Goal: Use online tool/utility: Utilize a website feature to perform a specific function

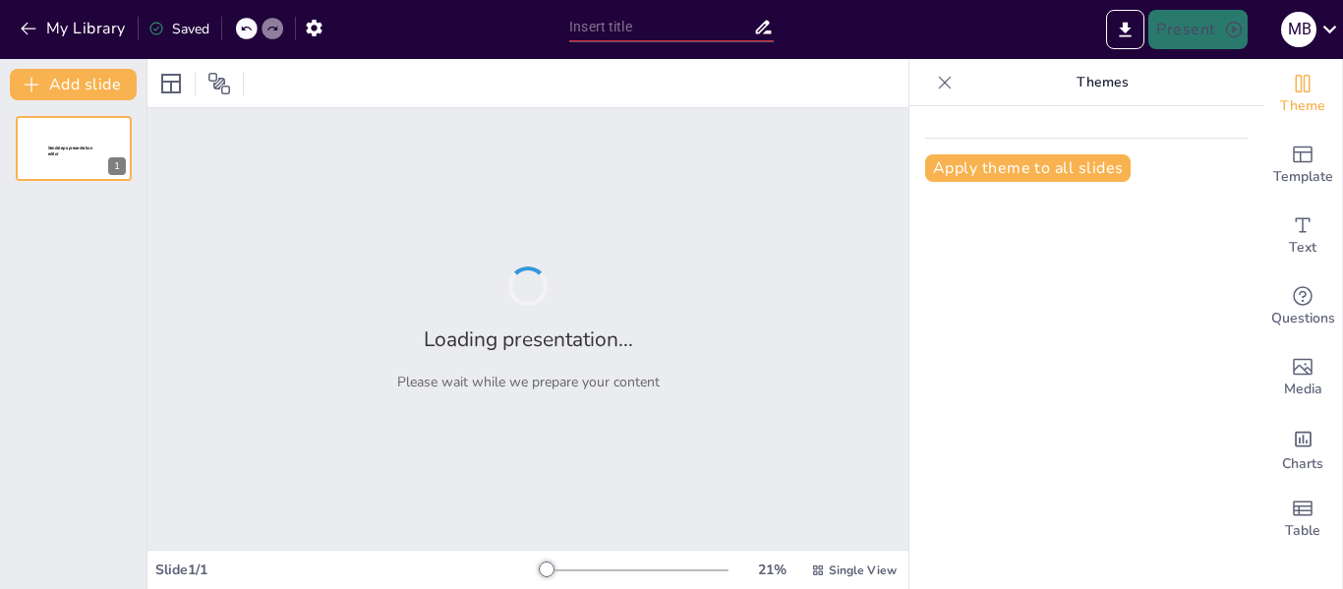
type input "Imported Alianza-Estrategica-entre-Triniti-Transpacific-Alliance-y-[GEOGRAPHIC_…"
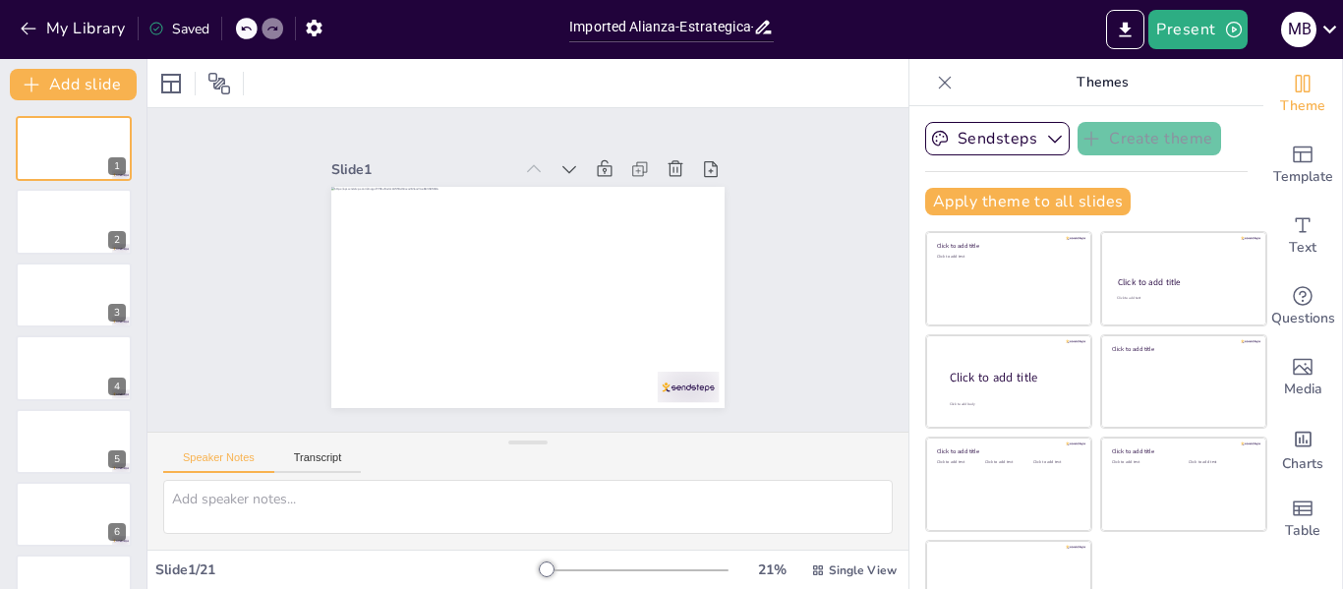
click at [590, 95] on div at bounding box center [527, 83] width 761 height 48
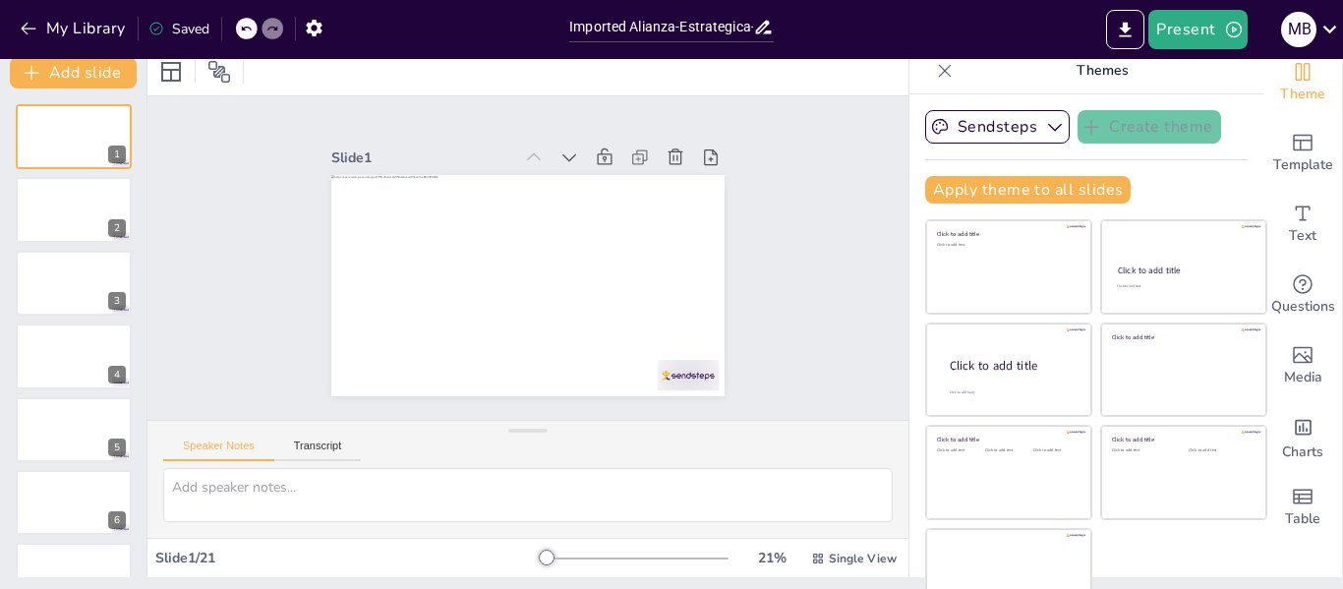
scroll to position [45, 0]
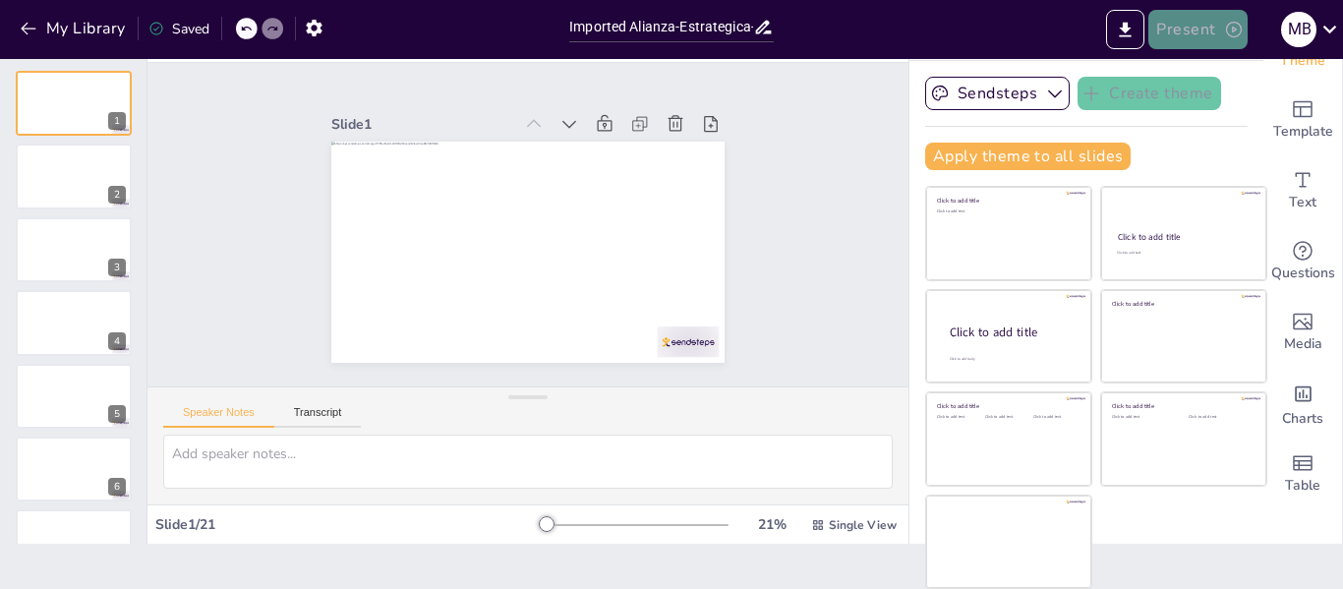
click at [1196, 21] on button "Present" at bounding box center [1197, 29] width 98 height 39
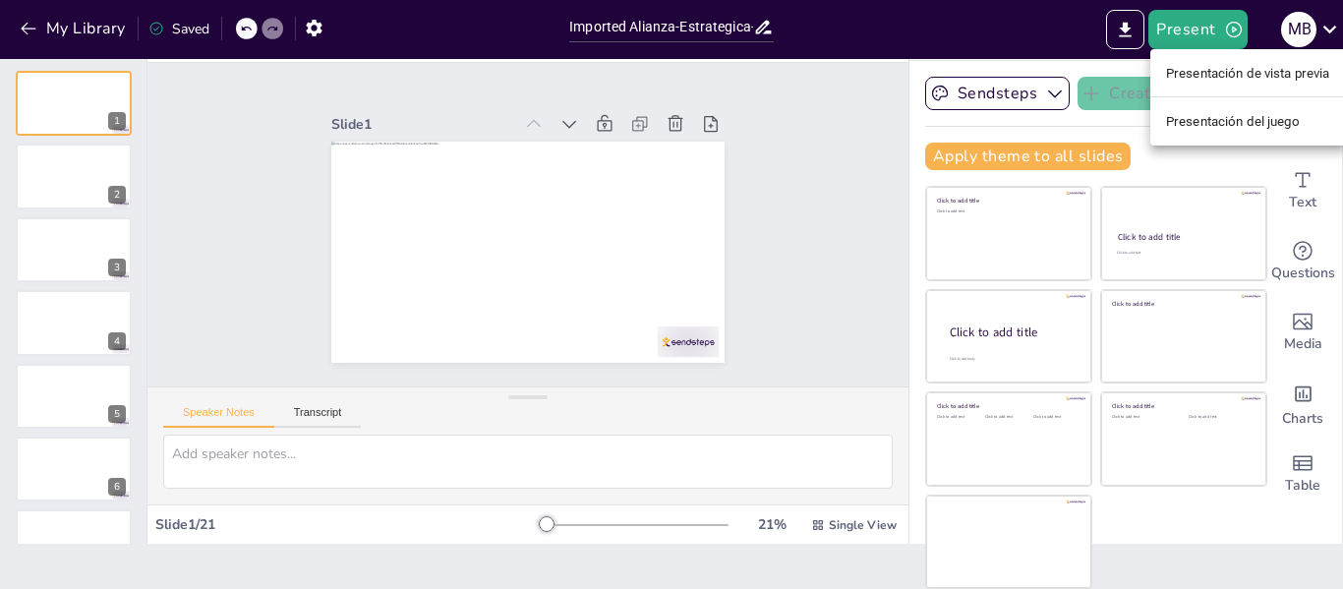
click at [983, 36] on div at bounding box center [671, 294] width 1343 height 589
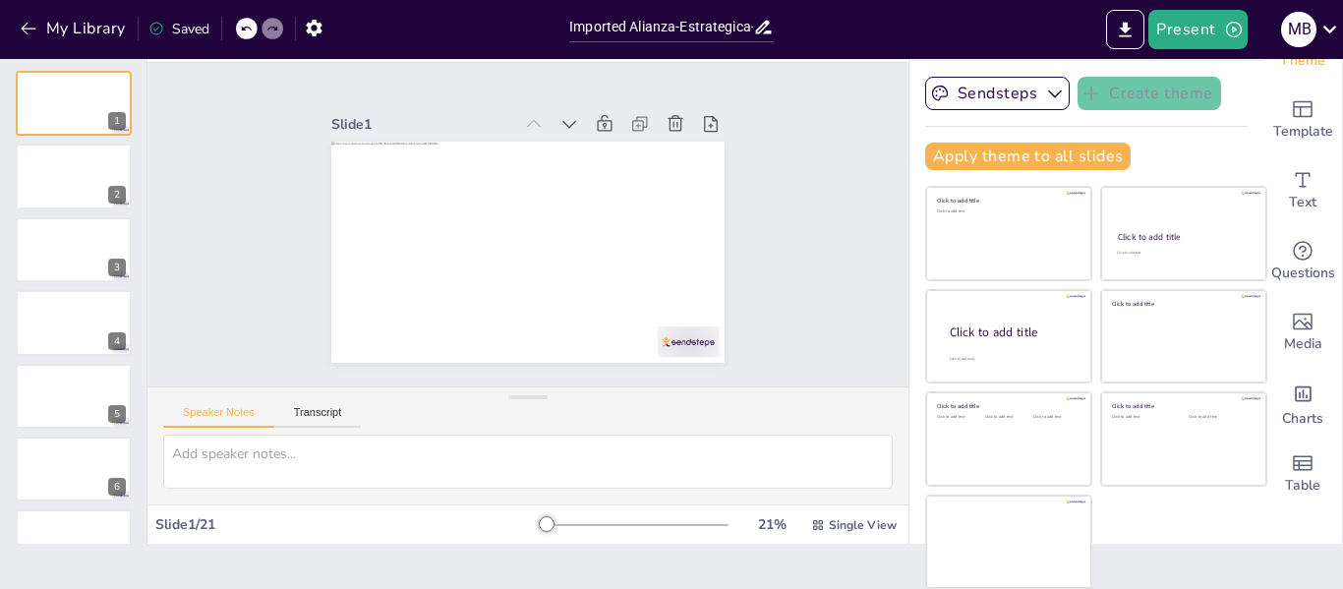
scroll to position [0, 0]
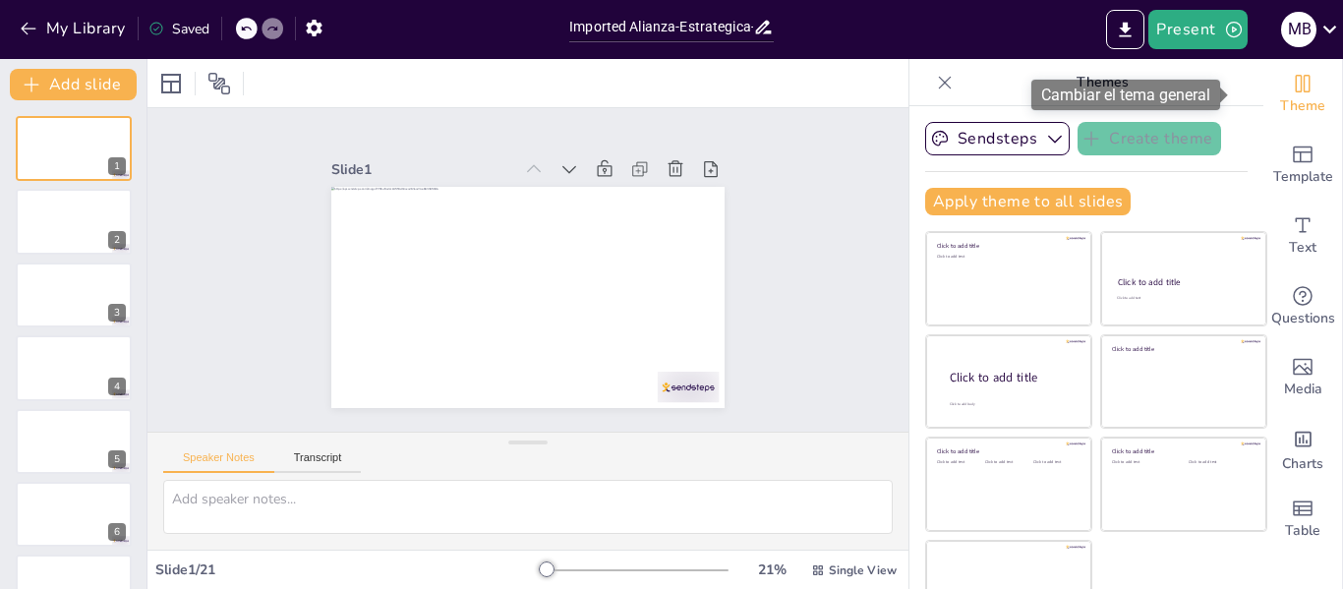
click at [1291, 86] on icon "Change the overall theme" at bounding box center [1303, 84] width 24 height 24
click at [1156, 97] on font "Cambiar el tema general" at bounding box center [1125, 95] width 169 height 19
click at [1280, 103] on span "Theme" at bounding box center [1302, 106] width 45 height 22
click at [1280, 95] on span "Theme" at bounding box center [1302, 106] width 45 height 22
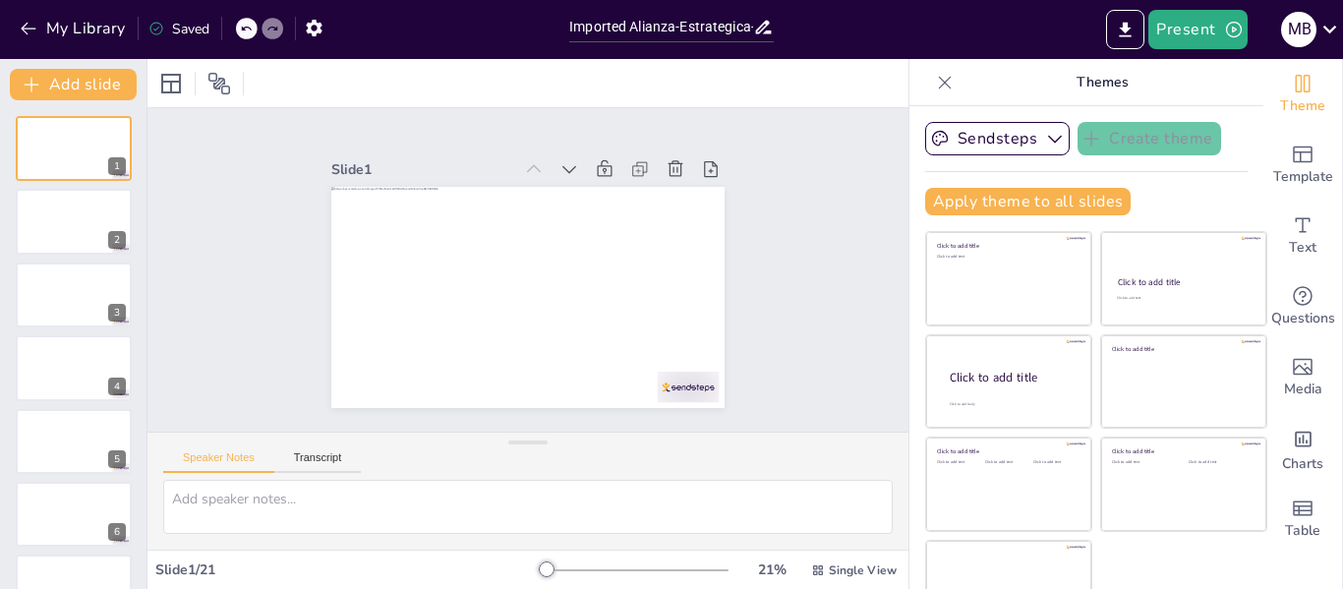
click at [935, 86] on icon at bounding box center [945, 83] width 20 height 20
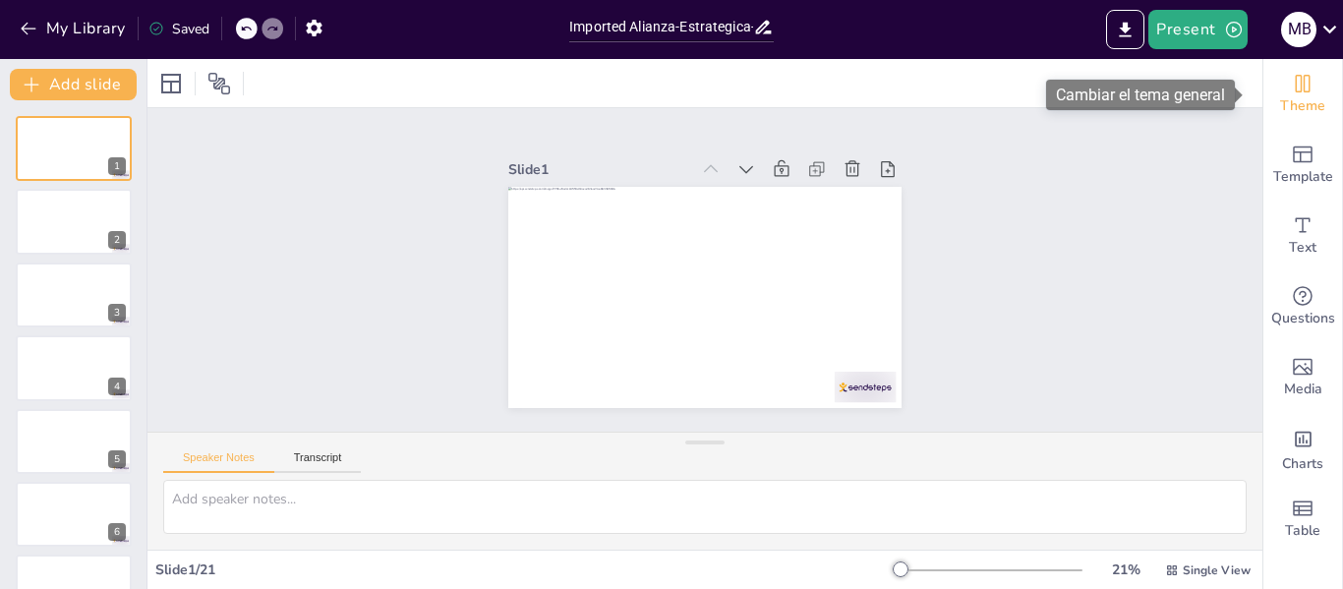
click at [1297, 83] on icon "Change the overall theme" at bounding box center [1303, 84] width 24 height 24
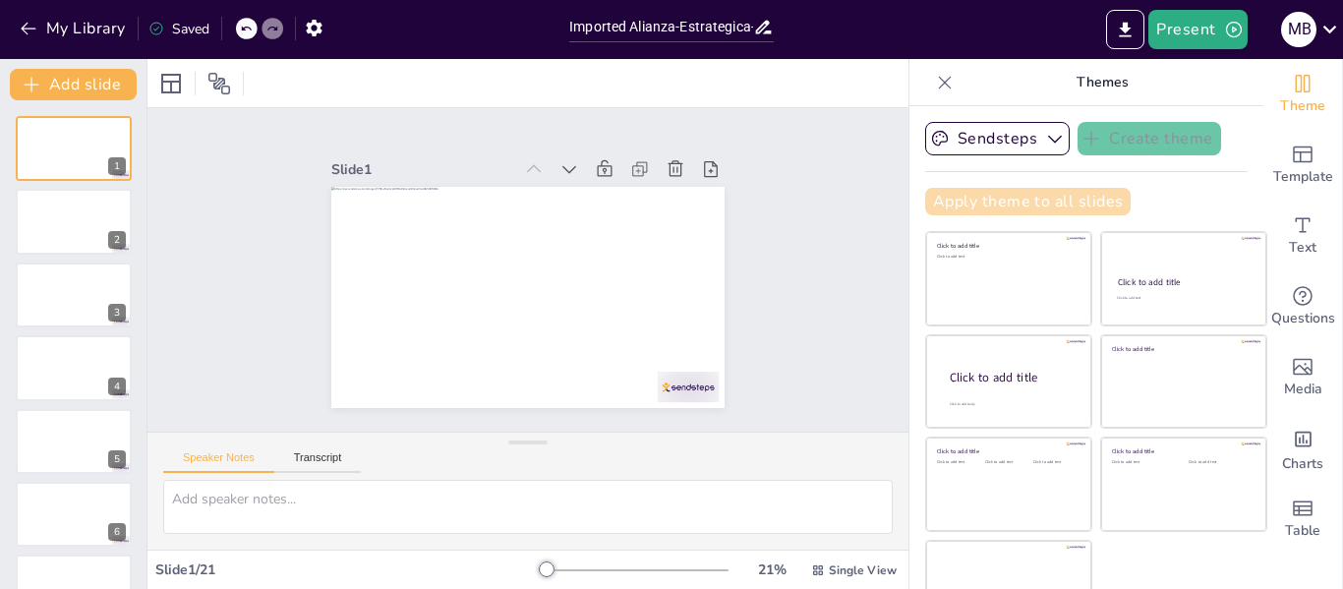
click at [1015, 202] on button "Apply theme to all slides" at bounding box center [1027, 202] width 205 height 28
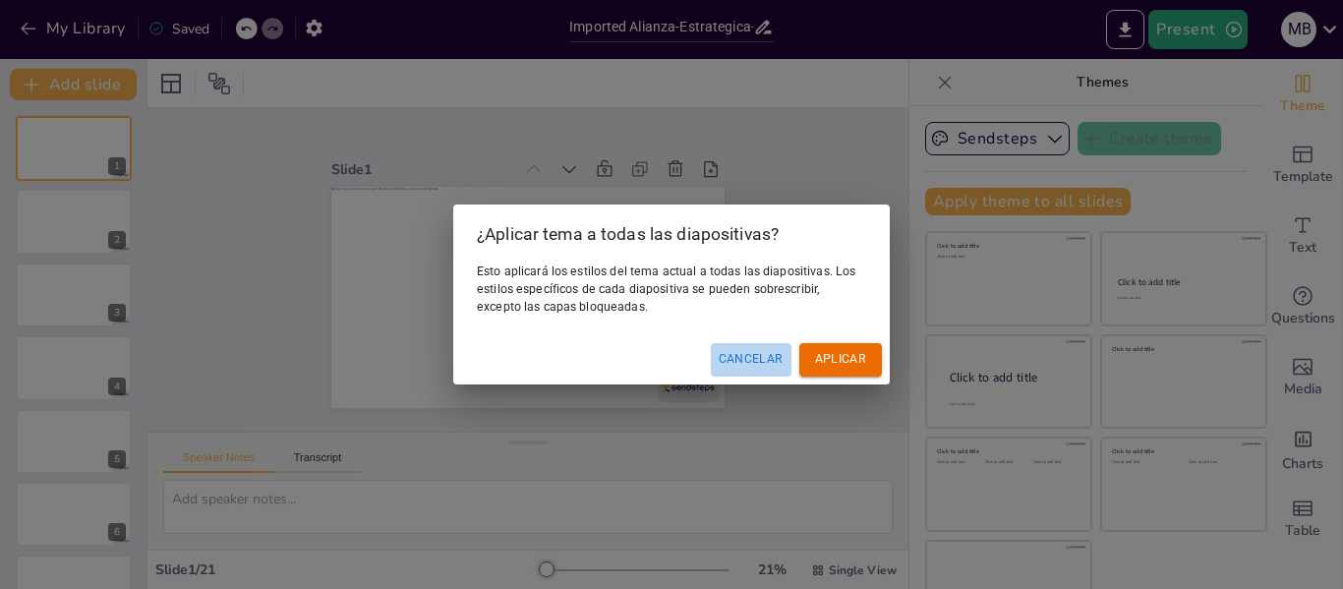
click at [758, 360] on font "Cancelar" at bounding box center [751, 359] width 65 height 14
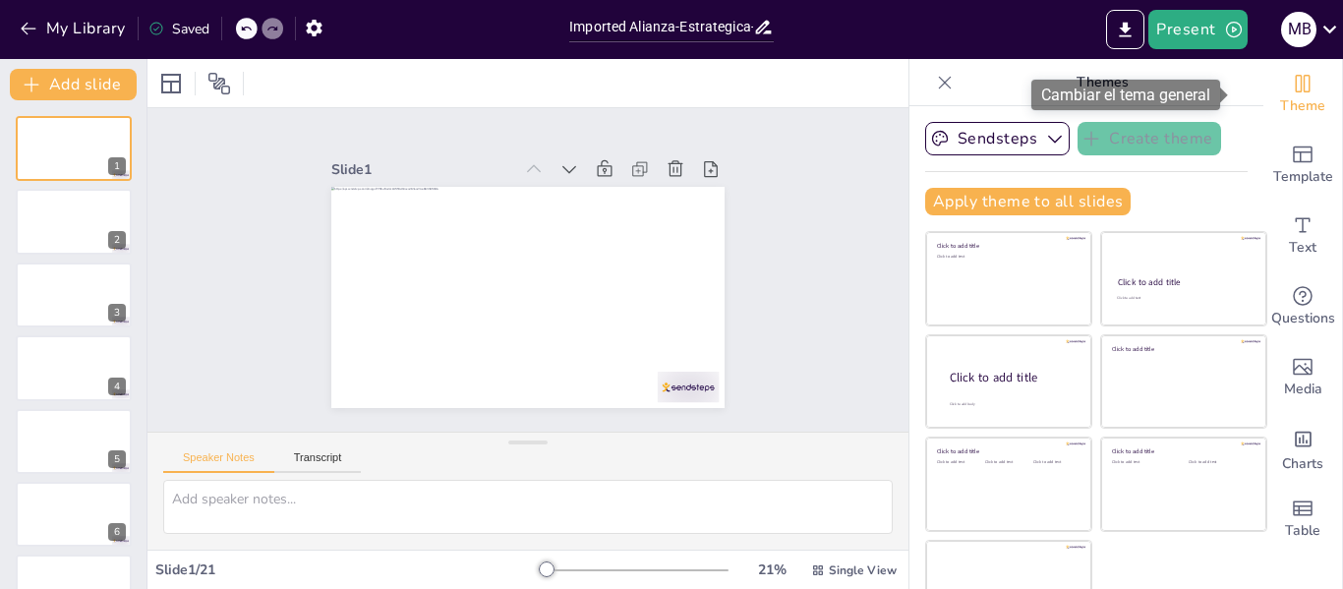
click at [1280, 103] on span "Theme" at bounding box center [1302, 106] width 45 height 22
click at [1160, 94] on font "Cambiar el tema general" at bounding box center [1125, 95] width 169 height 19
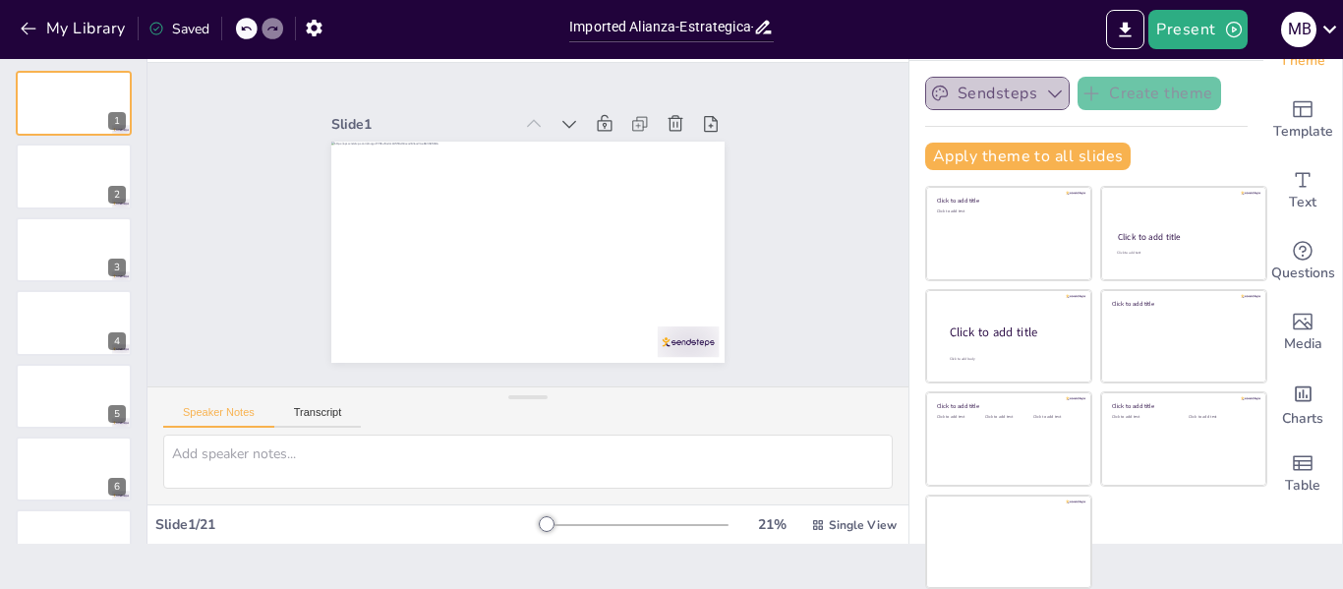
click at [1045, 89] on icon "button" at bounding box center [1055, 94] width 20 height 20
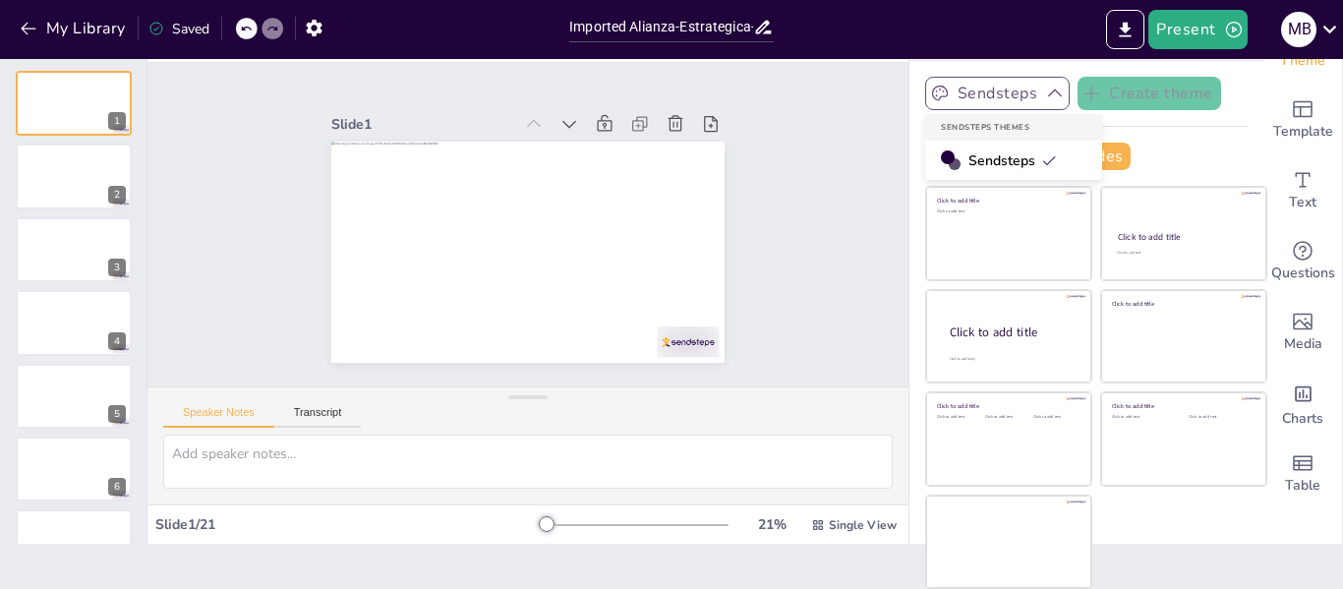
click at [973, 157] on span "Sendsteps" at bounding box center [1012, 160] width 88 height 19
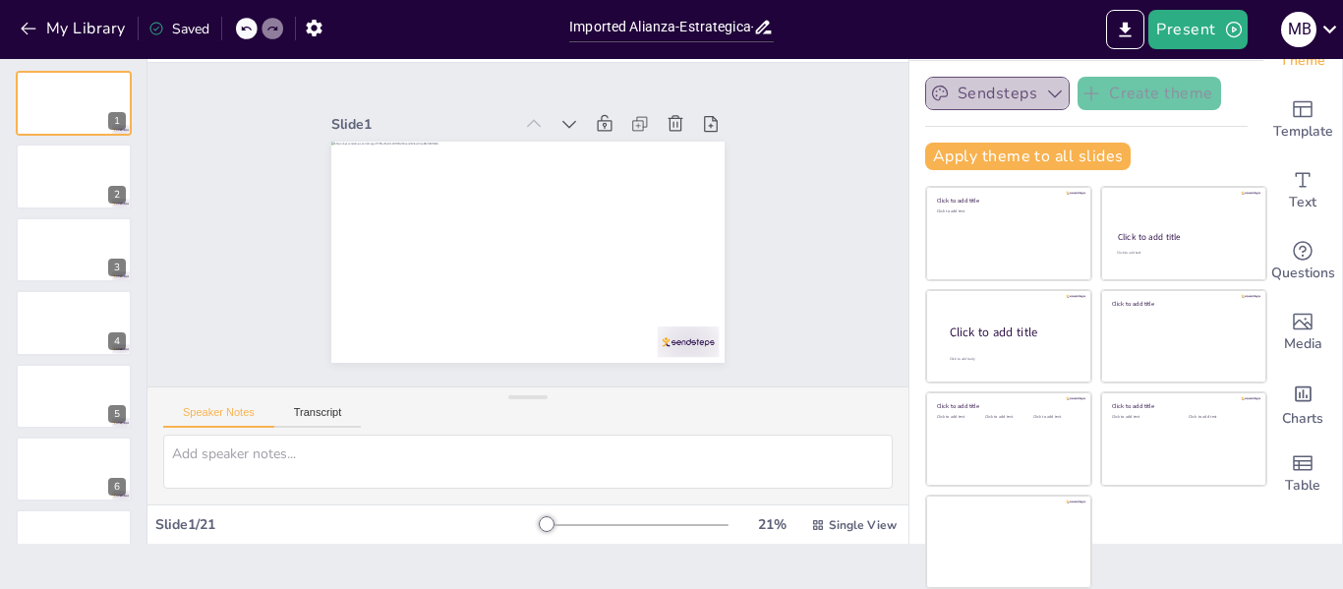
click at [1048, 95] on icon "button" at bounding box center [1055, 94] width 14 height 8
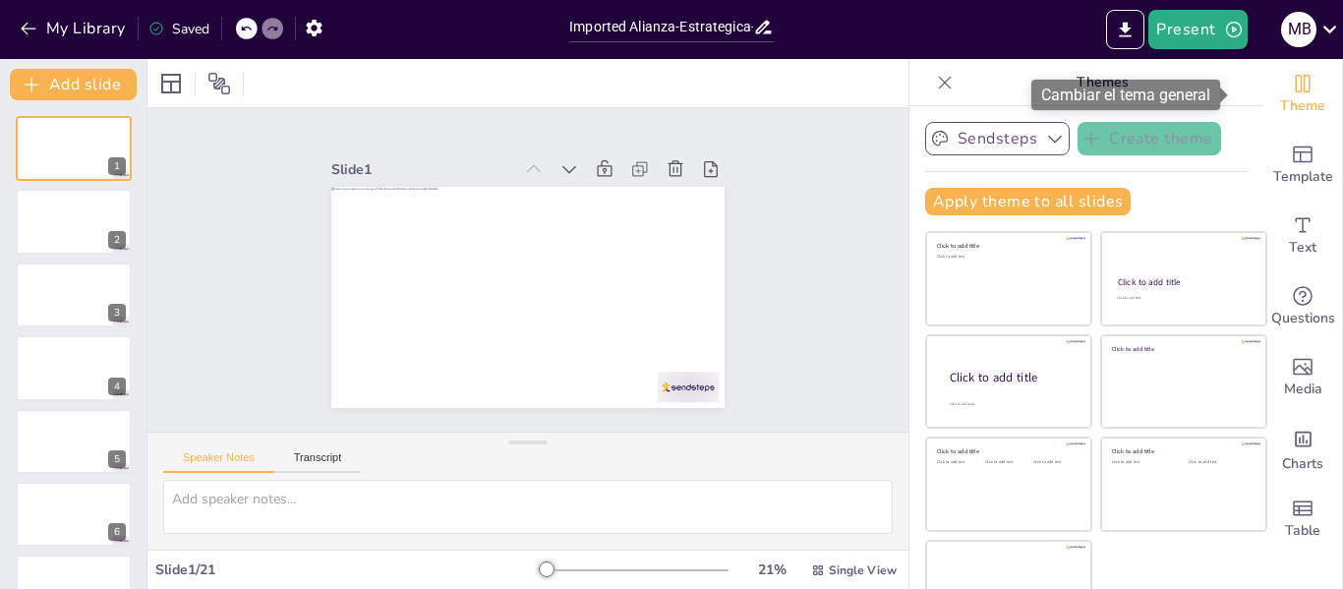
click at [1291, 90] on icon "Change the overall theme" at bounding box center [1303, 84] width 24 height 24
click at [1006, 80] on p "Themes" at bounding box center [1101, 82] width 283 height 47
click at [189, 31] on div "Saved" at bounding box center [178, 29] width 61 height 19
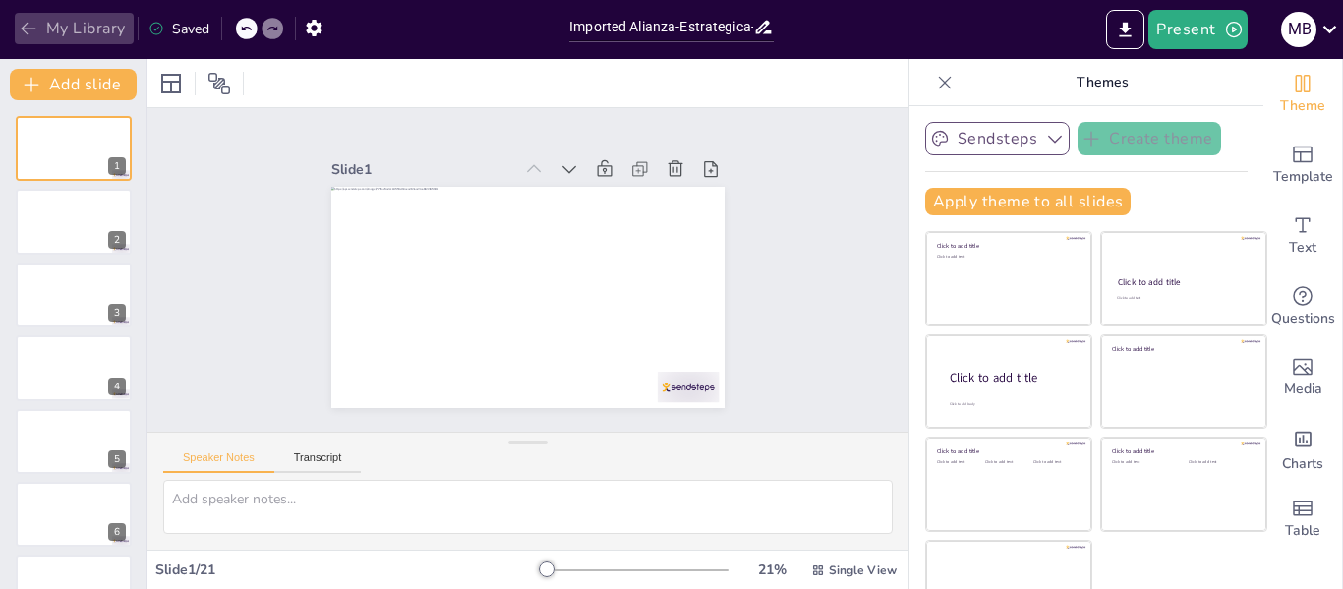
click at [60, 27] on button "My Library" at bounding box center [74, 28] width 119 height 31
